Goal: Check status: Check status

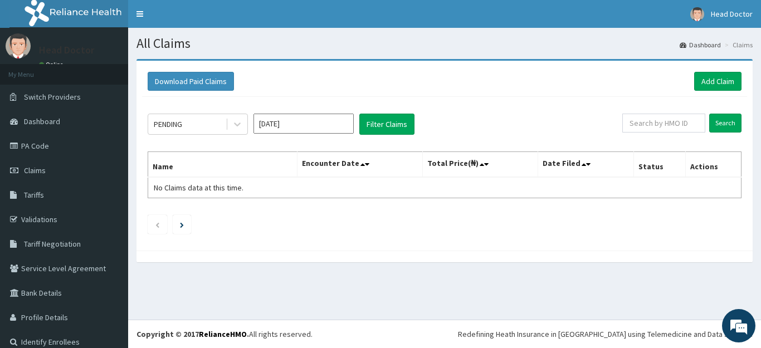
click at [340, 127] on input "[DATE]" at bounding box center [303, 124] width 100 height 20
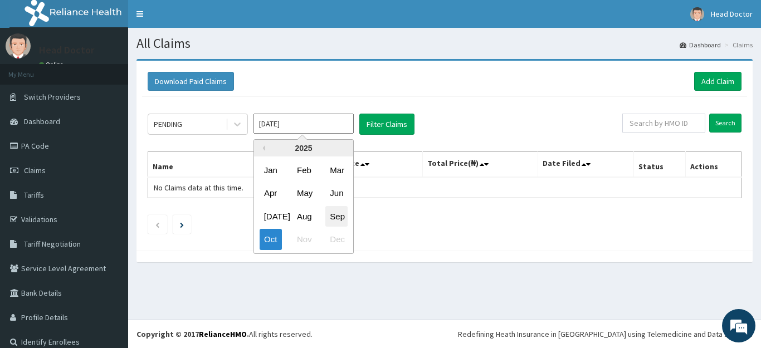
click at [341, 220] on div "Sep" at bounding box center [336, 216] width 22 height 21
type input "[DATE]"
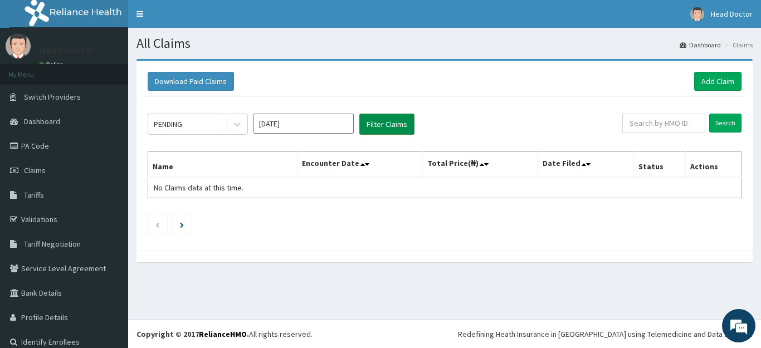
click at [396, 128] on button "Filter Claims" at bounding box center [386, 124] width 55 height 21
click at [397, 124] on button "Filter Claims" at bounding box center [386, 124] width 55 height 21
click at [344, 123] on input "[DATE]" at bounding box center [303, 124] width 100 height 20
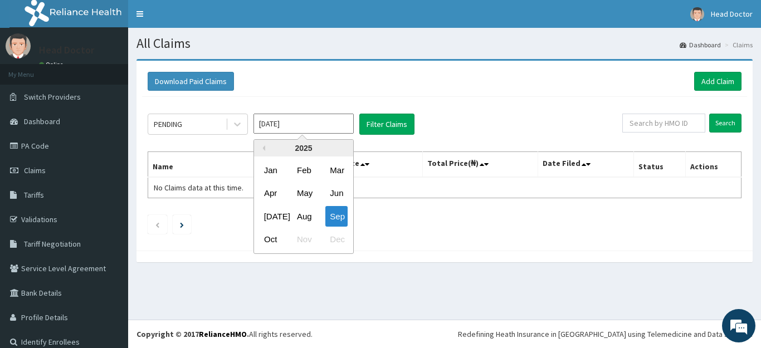
click at [349, 121] on input "[DATE]" at bounding box center [303, 124] width 100 height 20
click at [335, 216] on div "Sep" at bounding box center [336, 216] width 22 height 21
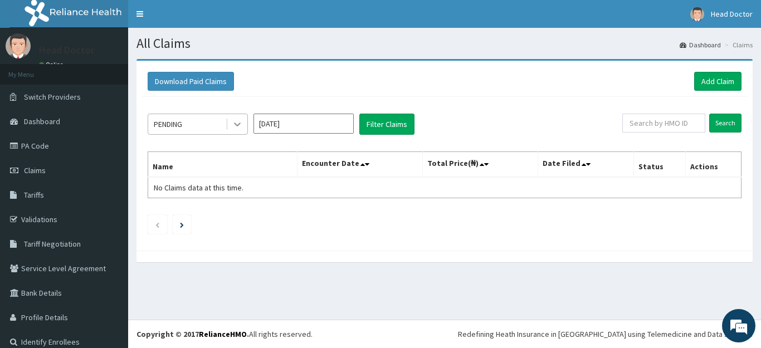
click at [236, 123] on icon at bounding box center [237, 124] width 11 height 11
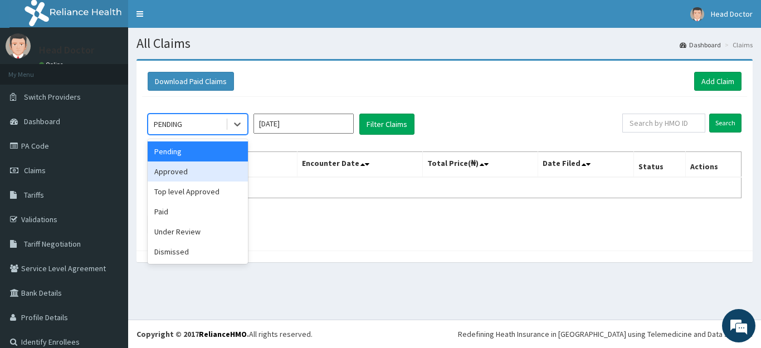
click at [226, 174] on div "Approved" at bounding box center [198, 172] width 100 height 20
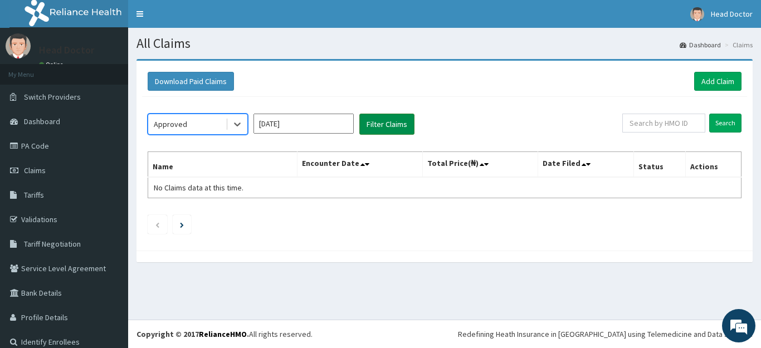
click at [373, 127] on button "Filter Claims" at bounding box center [386, 124] width 55 height 21
click at [374, 125] on button "Filter Claims" at bounding box center [386, 124] width 55 height 21
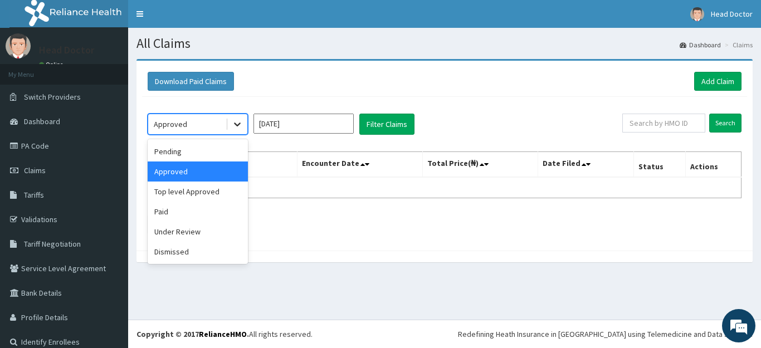
click at [239, 126] on icon at bounding box center [237, 124] width 11 height 11
click at [222, 228] on div "Under Review" at bounding box center [198, 232] width 100 height 20
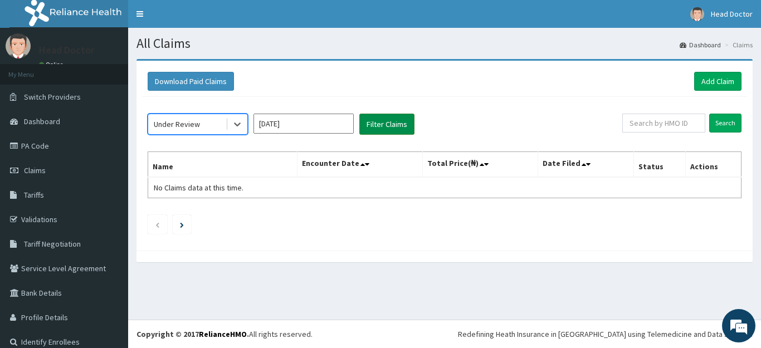
click at [397, 131] on button "Filter Claims" at bounding box center [386, 124] width 55 height 21
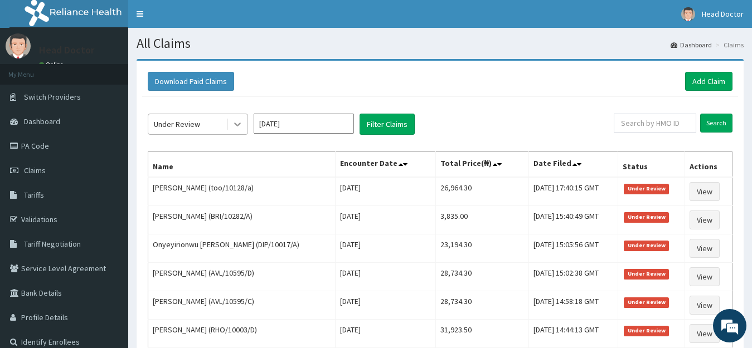
click at [233, 121] on icon at bounding box center [237, 124] width 11 height 11
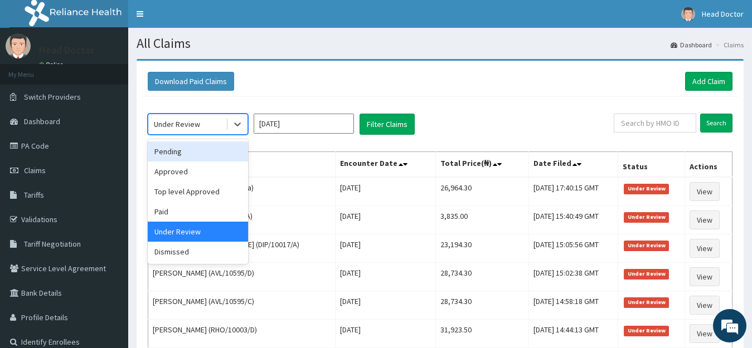
click at [224, 150] on div "Pending" at bounding box center [198, 152] width 100 height 20
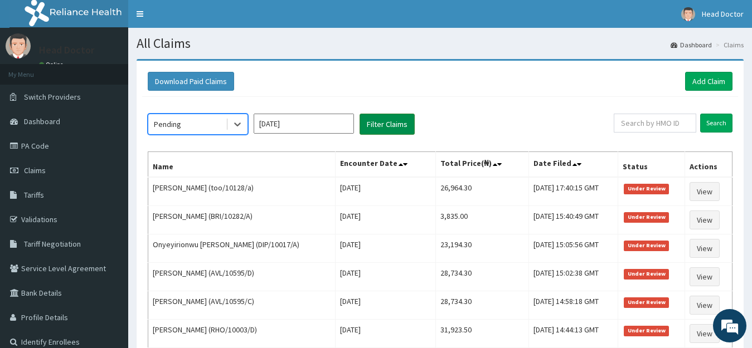
click at [379, 121] on button "Filter Claims" at bounding box center [386, 124] width 55 height 21
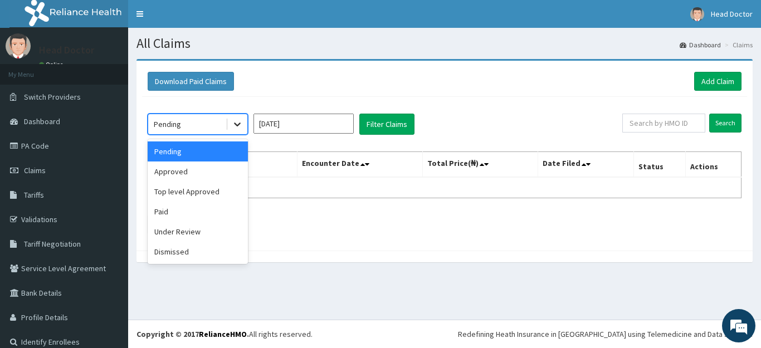
click at [235, 125] on icon at bounding box center [237, 124] width 11 height 11
click at [230, 168] on div "Approved" at bounding box center [198, 172] width 100 height 20
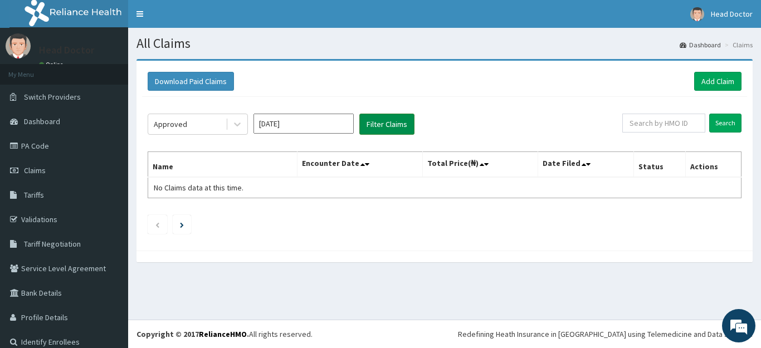
click at [403, 128] on button "Filter Claims" at bounding box center [386, 124] width 55 height 21
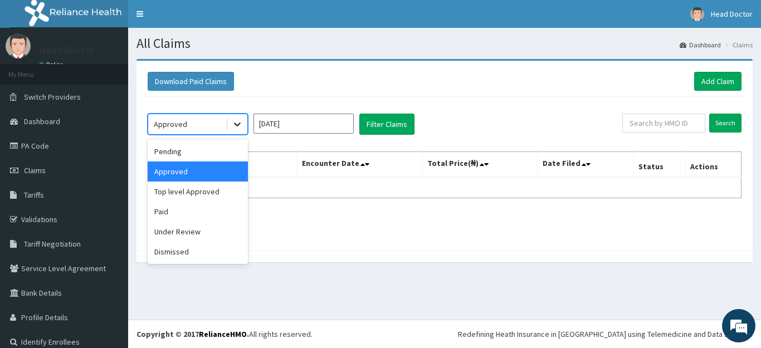
click at [238, 124] on icon at bounding box center [237, 125] width 7 height 4
click at [233, 189] on div "Top level Approved" at bounding box center [198, 192] width 100 height 20
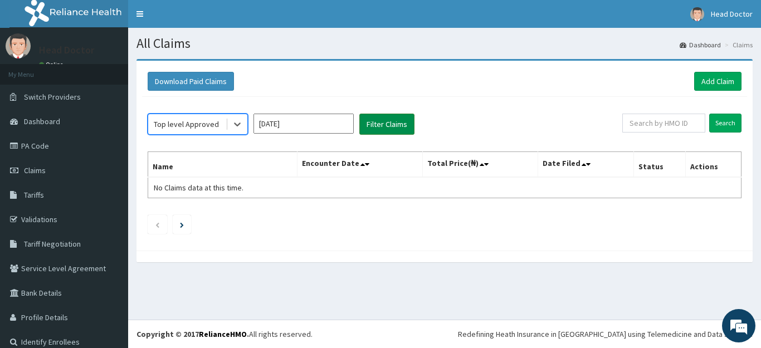
click at [384, 127] on button "Filter Claims" at bounding box center [386, 124] width 55 height 21
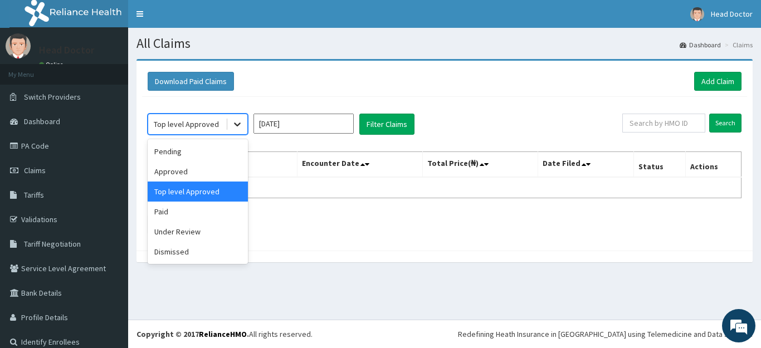
click at [237, 124] on icon at bounding box center [237, 124] width 11 height 11
click at [231, 209] on div "Paid" at bounding box center [198, 212] width 100 height 20
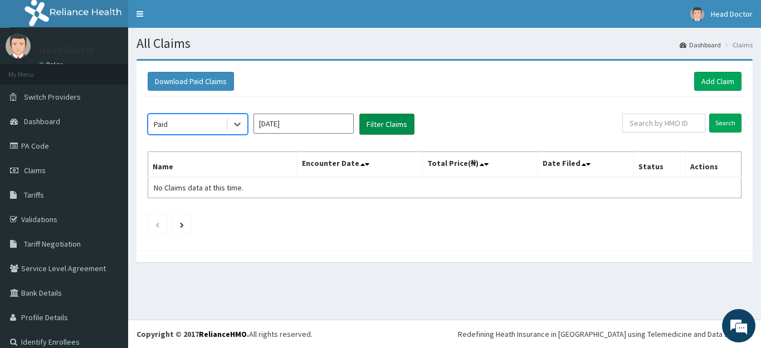
click at [407, 120] on button "Filter Claims" at bounding box center [386, 124] width 55 height 21
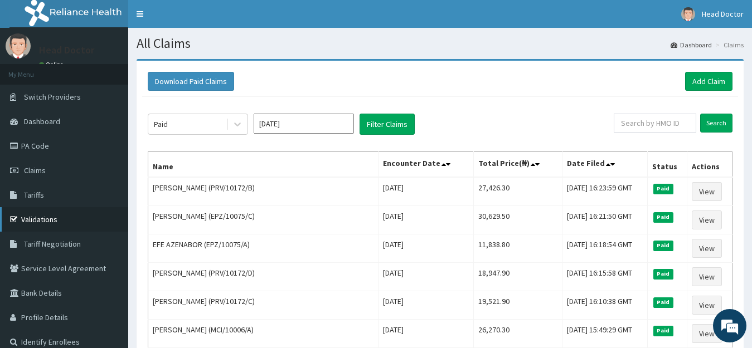
click at [40, 220] on link "Validations" at bounding box center [64, 219] width 128 height 25
